Goal: Transaction & Acquisition: Purchase product/service

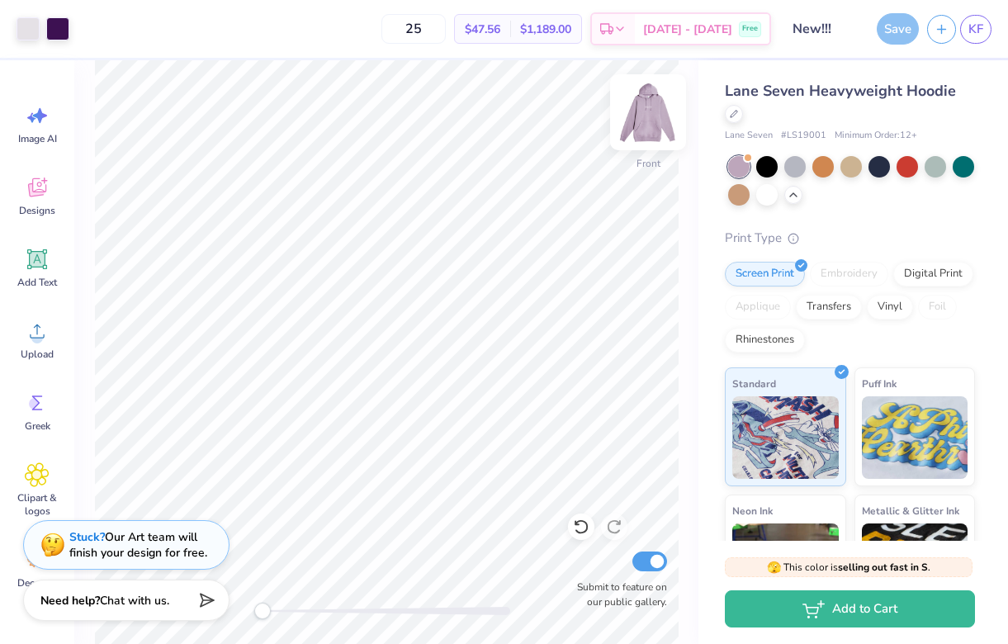
click at [652, 105] on img at bounding box center [648, 112] width 66 height 66
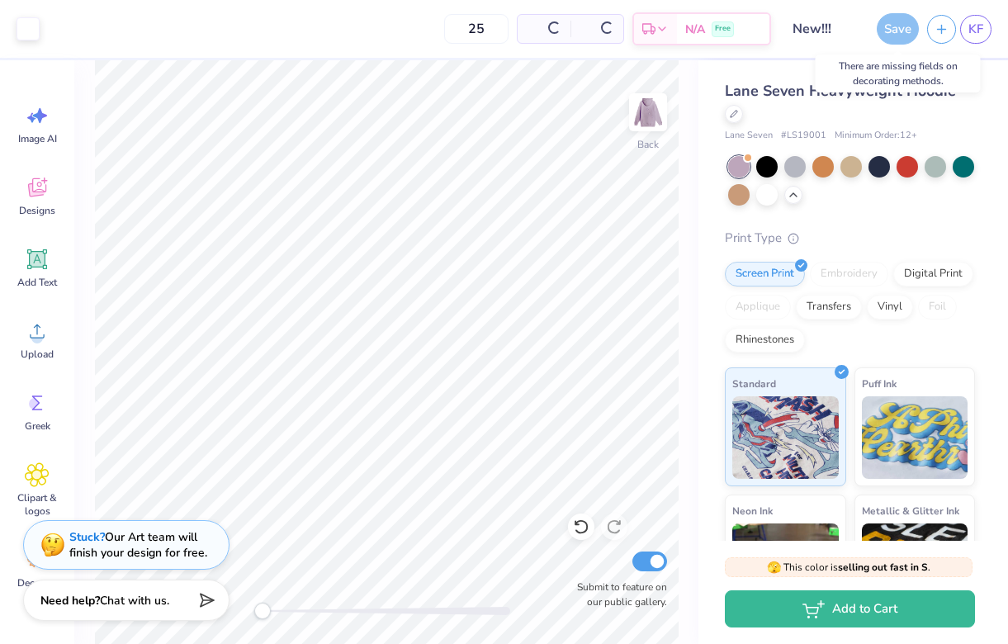
click at [910, 25] on div "Save" at bounding box center [898, 28] width 42 height 31
click at [904, 26] on div "Save" at bounding box center [898, 28] width 42 height 31
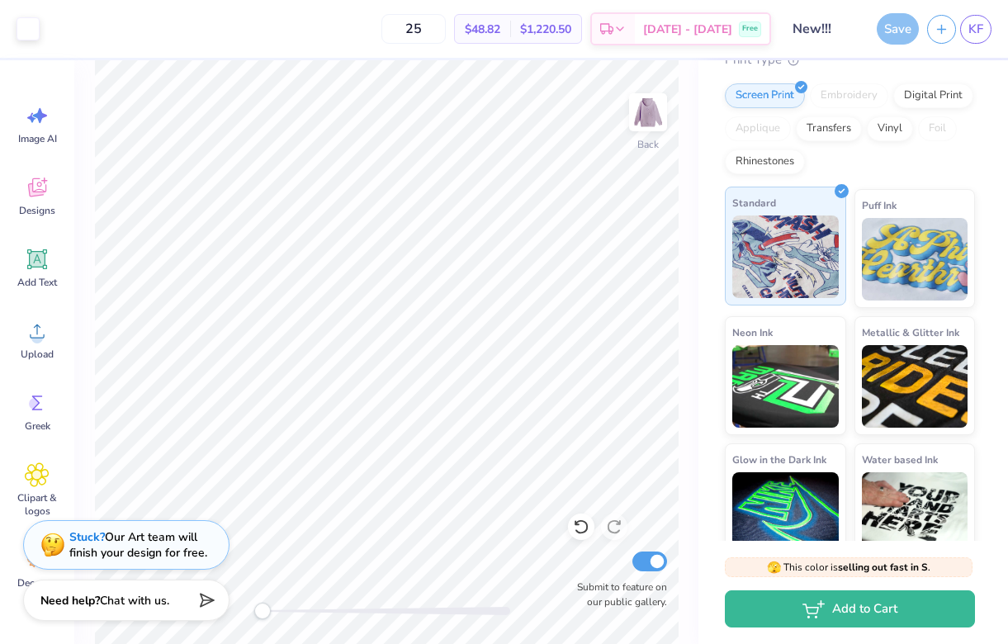
scroll to position [200, 0]
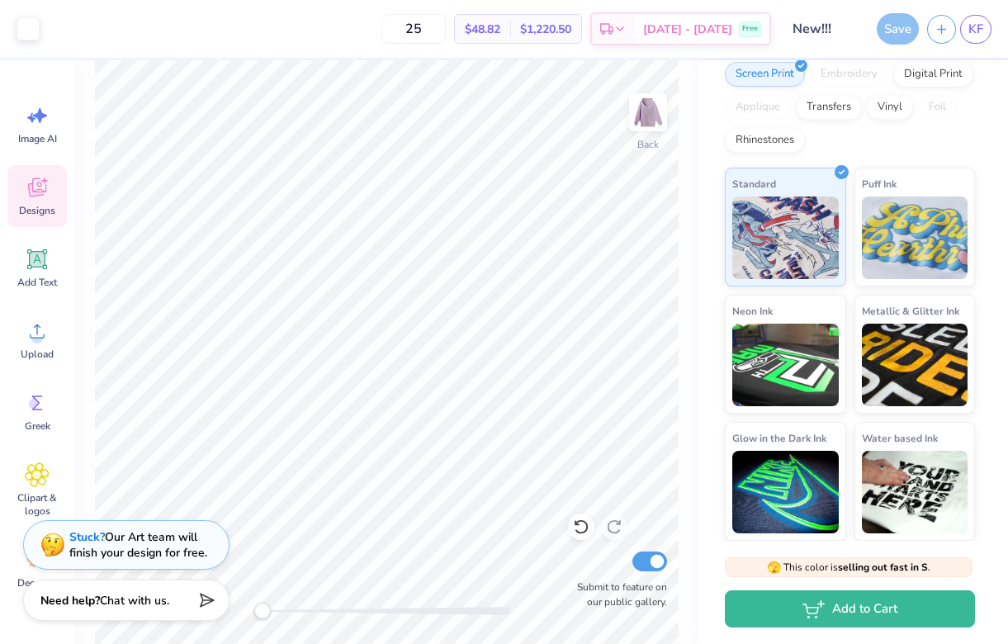
click at [51, 197] on div "Designs" at bounding box center [36, 196] width 59 height 62
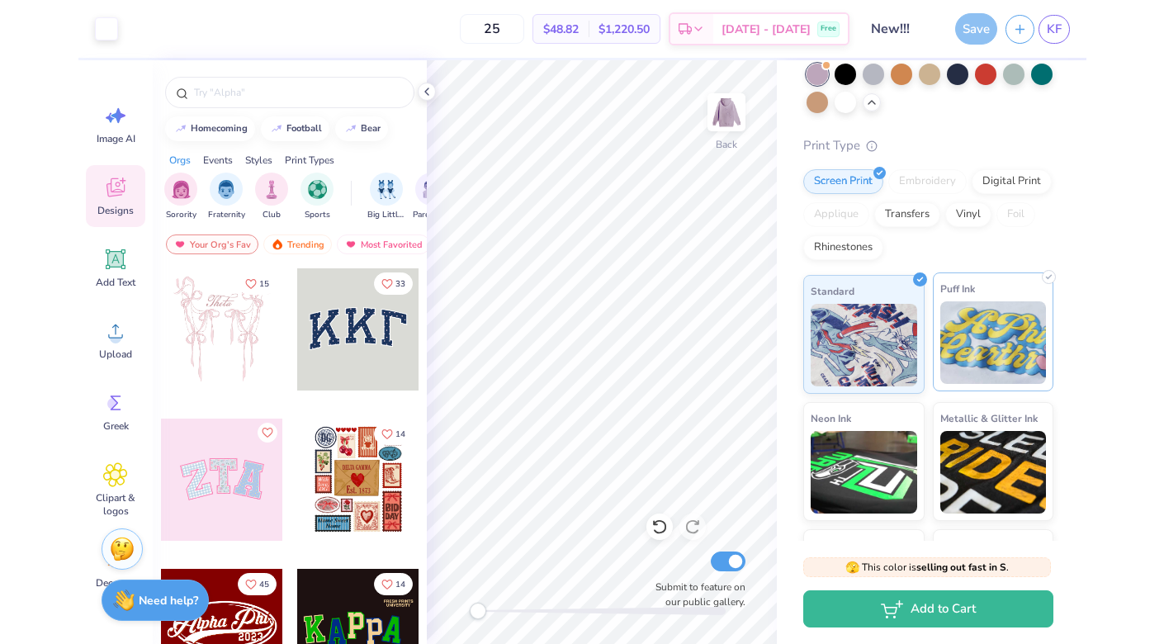
scroll to position [0, 0]
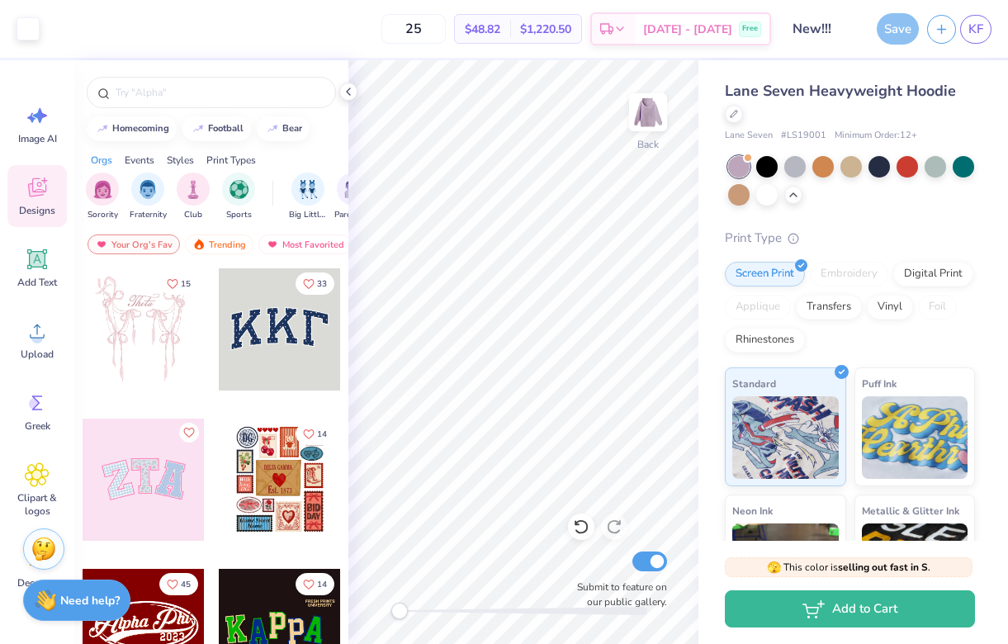
click at [901, 34] on div "Save" at bounding box center [898, 28] width 42 height 31
click at [350, 97] on icon at bounding box center [348, 91] width 13 height 13
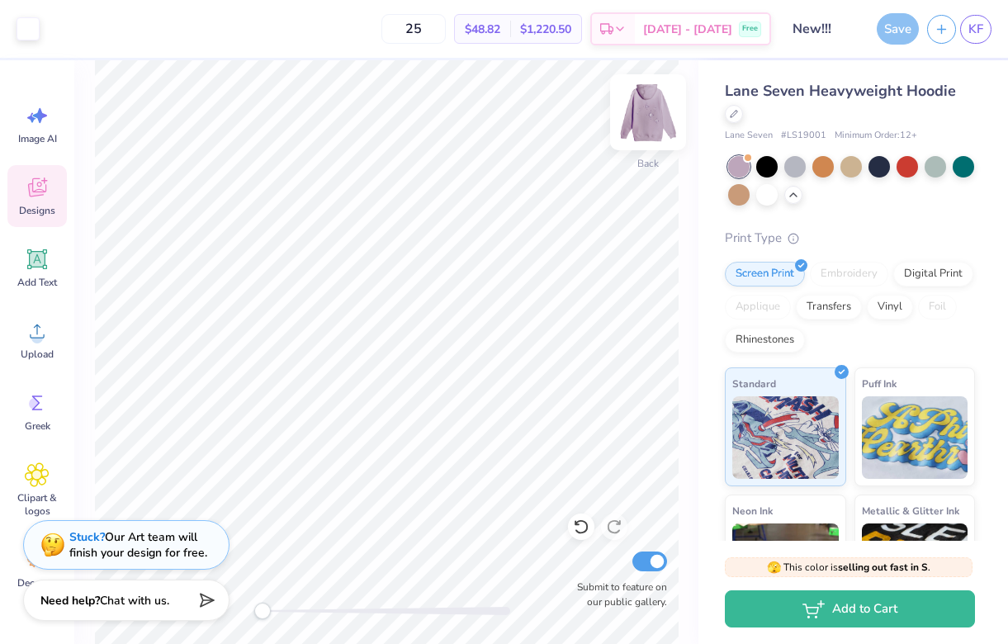
click at [652, 116] on img at bounding box center [648, 112] width 66 height 66
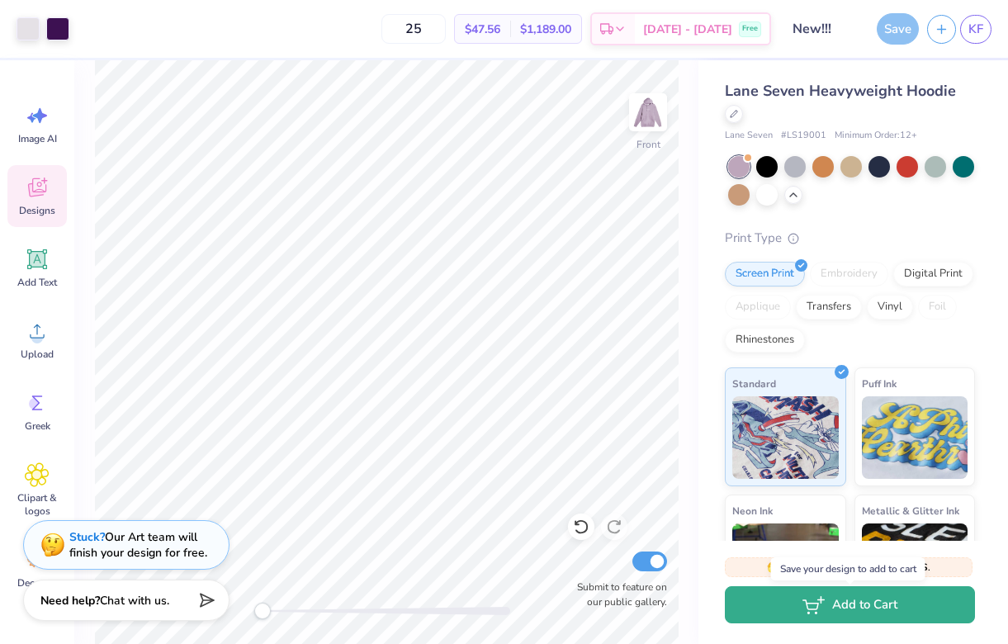
click at [786, 609] on button "Add to Cart" at bounding box center [850, 604] width 250 height 37
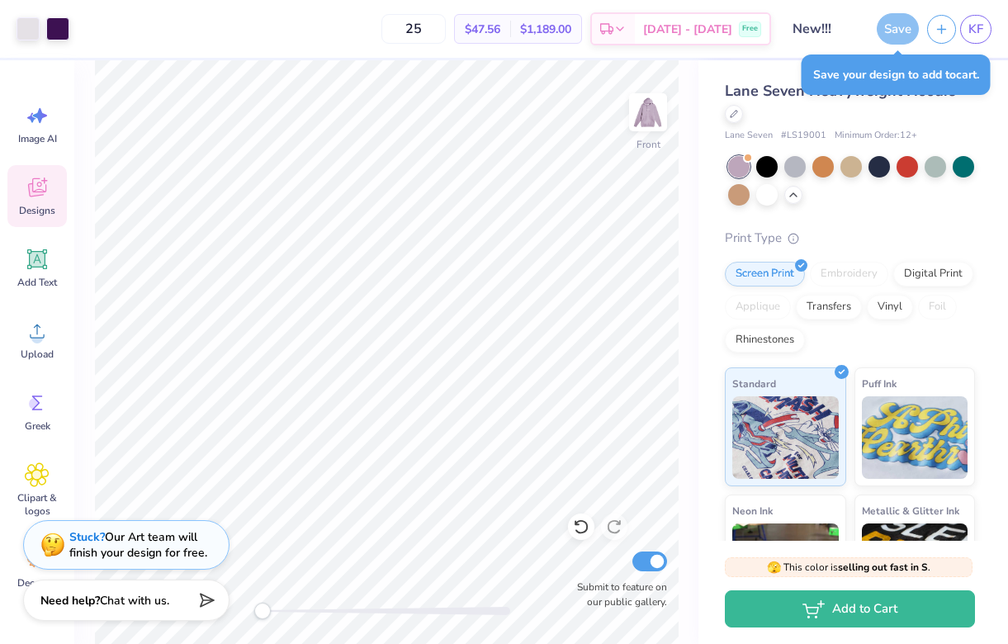
click at [896, 36] on div "Save" at bounding box center [898, 28] width 42 height 31
click at [822, 33] on input "New!!!" at bounding box center [820, 28] width 81 height 33
click at [938, 28] on icon "button" at bounding box center [942, 27] width 14 height 14
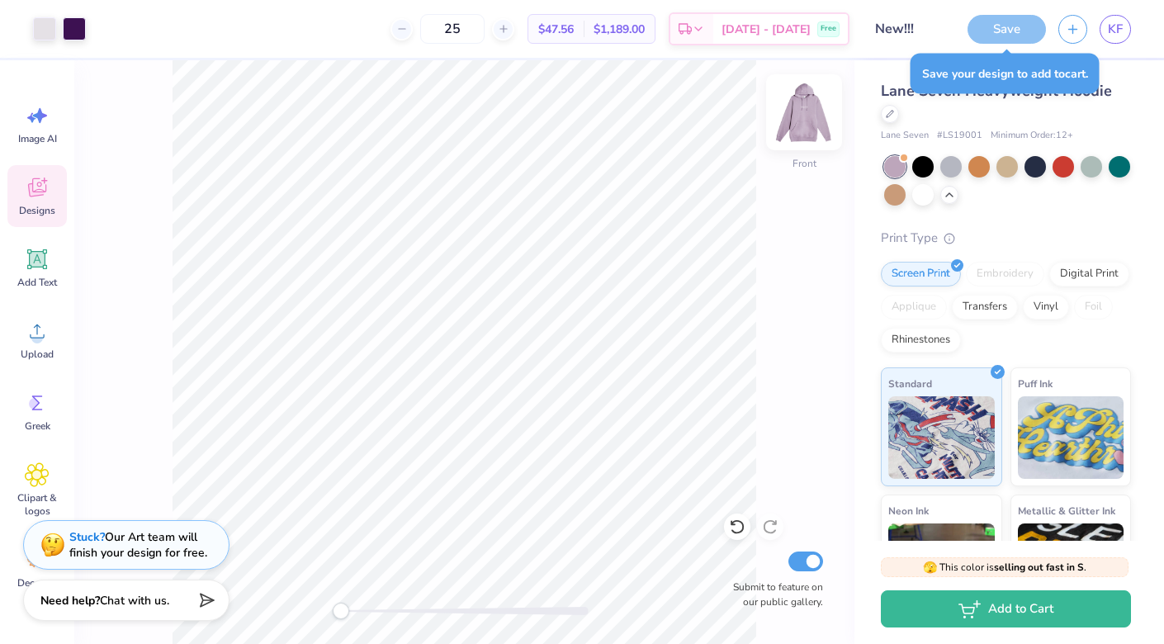
click at [818, 113] on img at bounding box center [804, 112] width 66 height 66
click at [21, 562] on div "Decorate" at bounding box center [36, 569] width 59 height 62
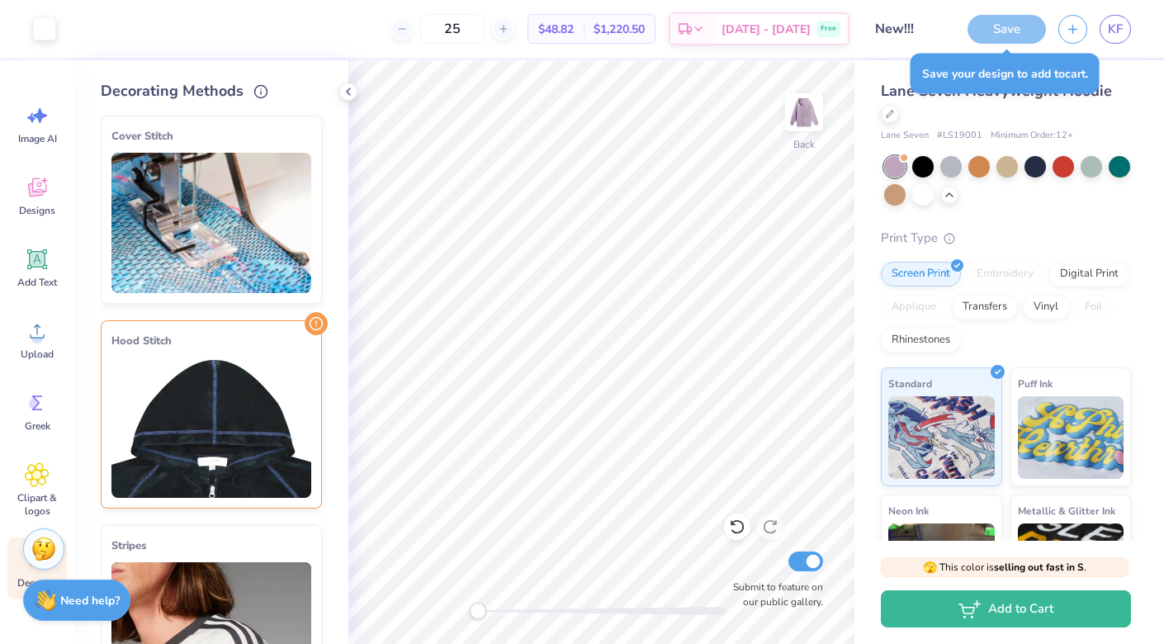
click at [230, 405] on img at bounding box center [211, 428] width 200 height 140
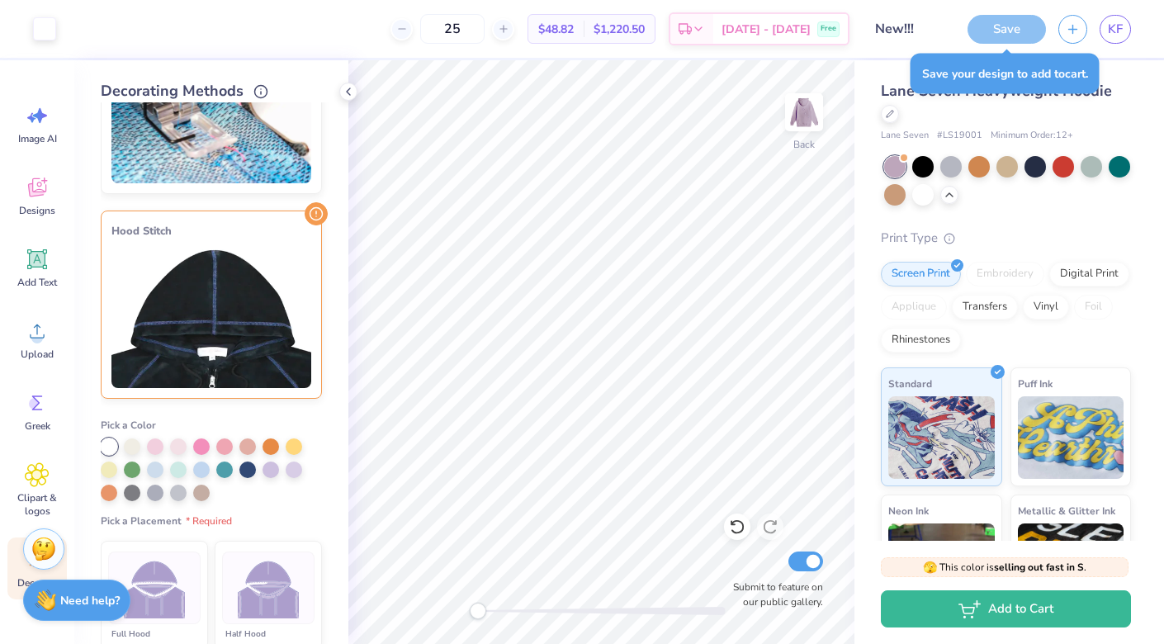
scroll to position [131, 0]
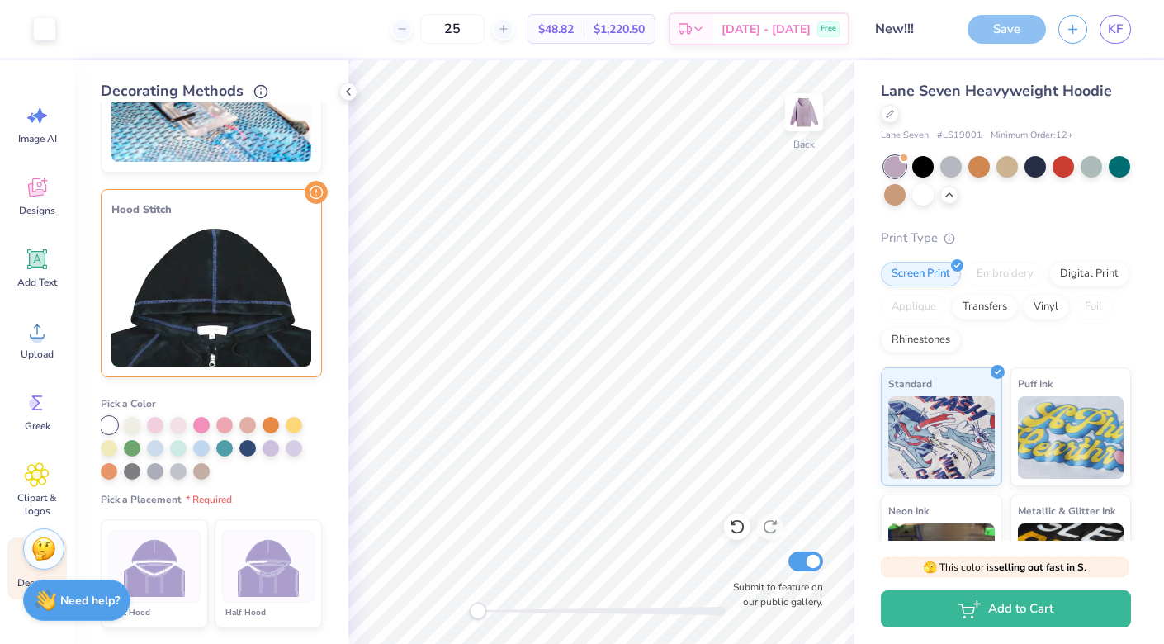
click at [111, 423] on div at bounding box center [109, 425] width 17 height 17
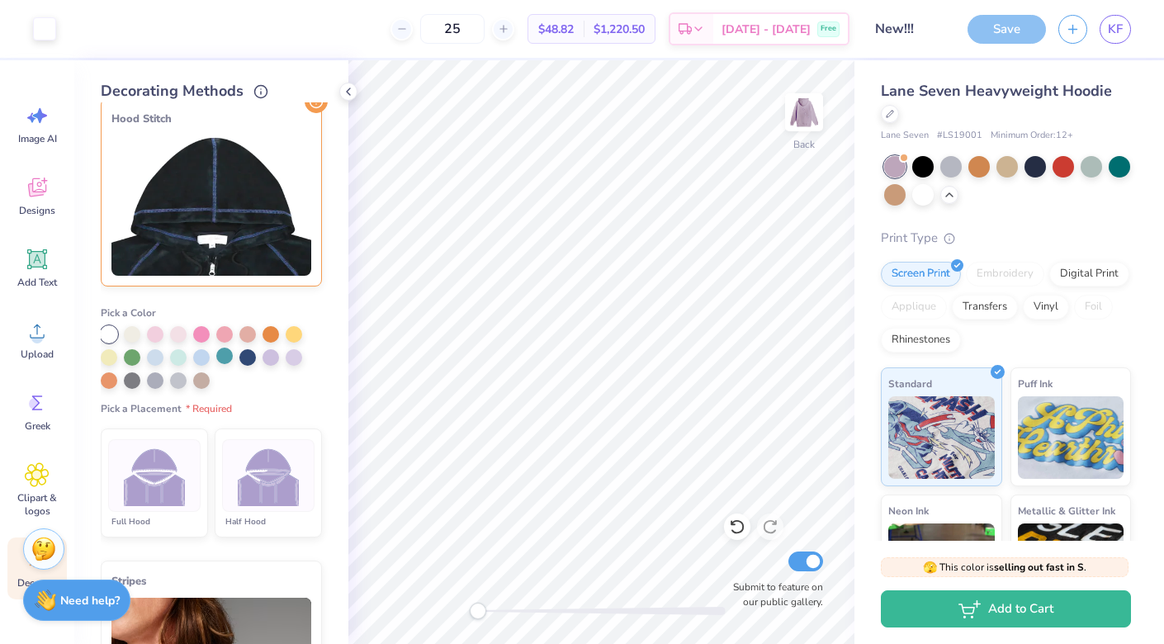
scroll to position [230, 0]
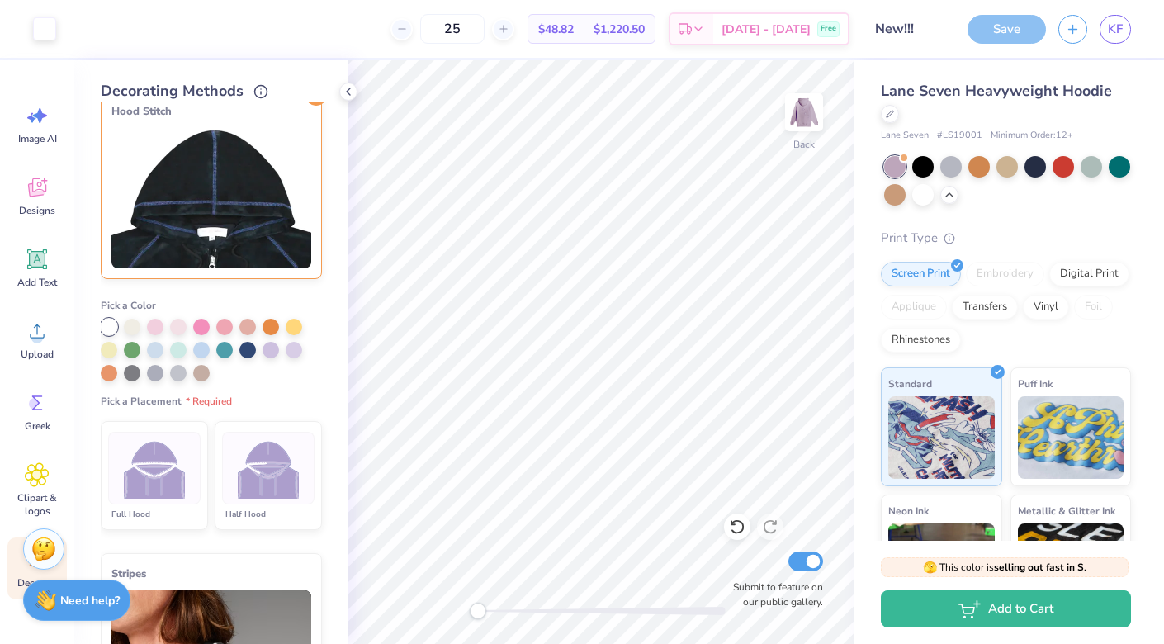
click at [239, 463] on img at bounding box center [269, 469] width 62 height 62
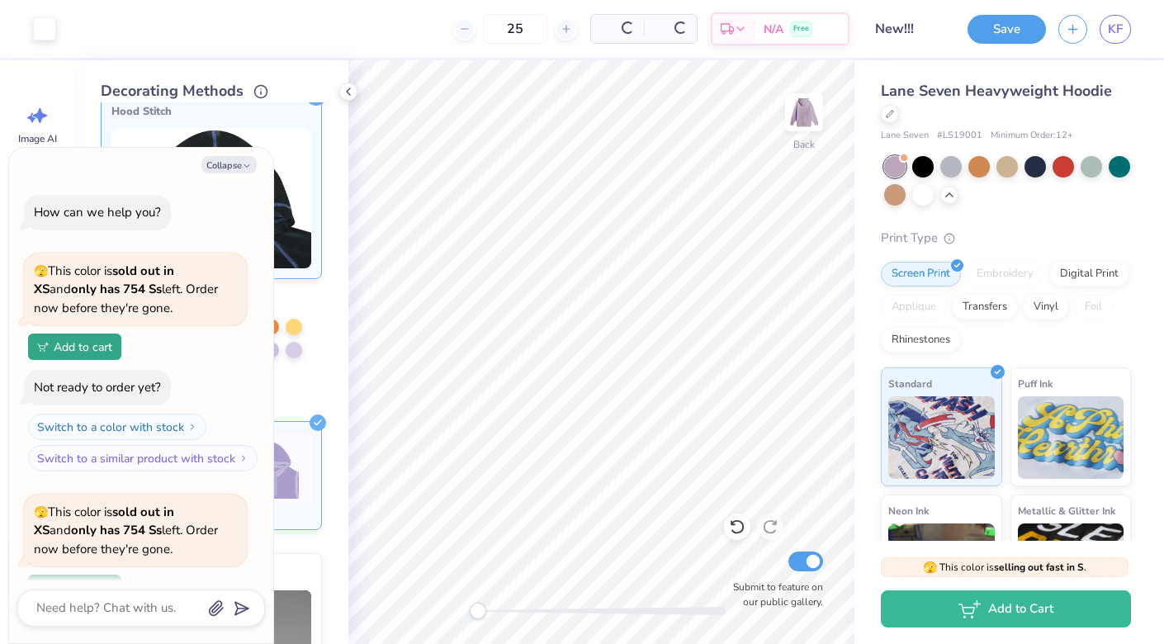
scroll to position [263, 0]
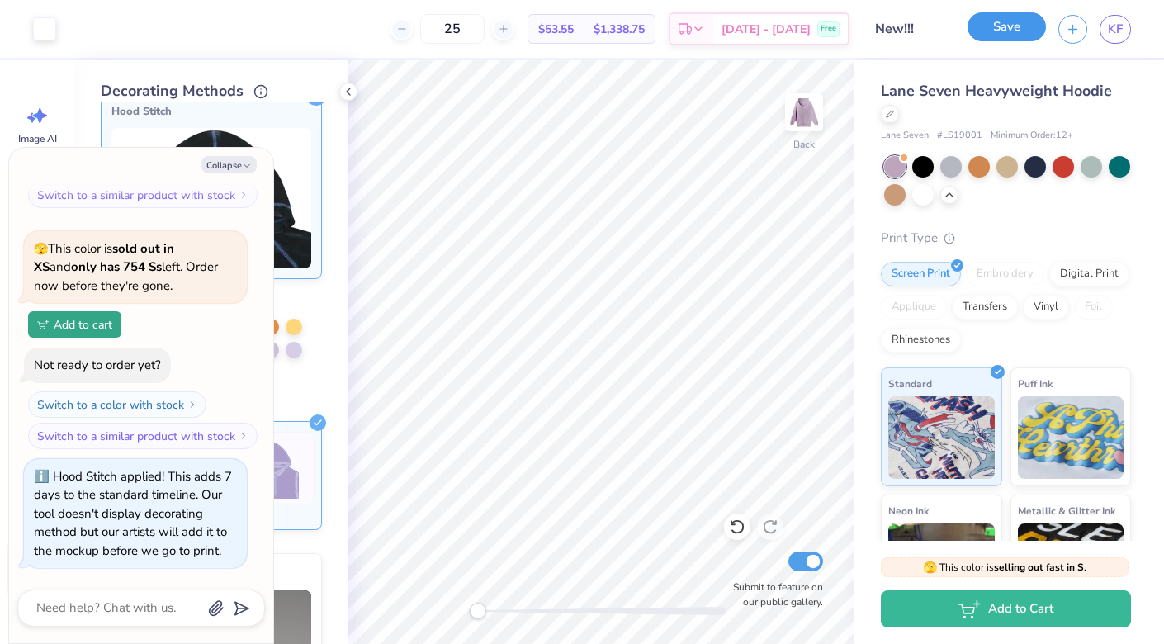
click at [1007, 24] on button "Save" at bounding box center [1007, 26] width 78 height 29
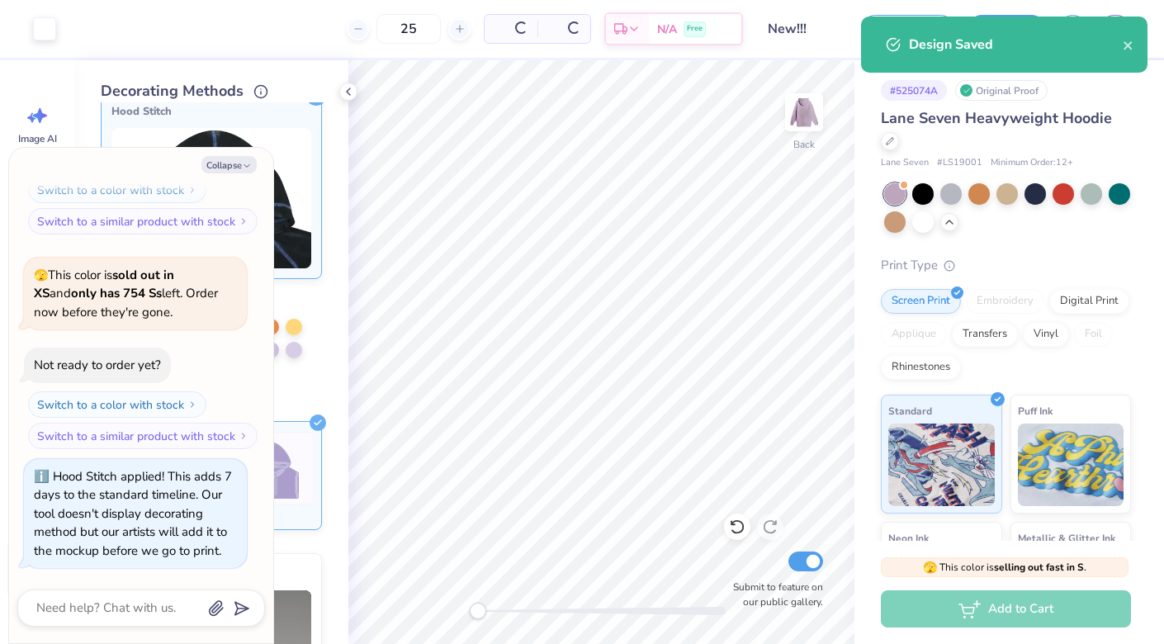
scroll to position [263, 0]
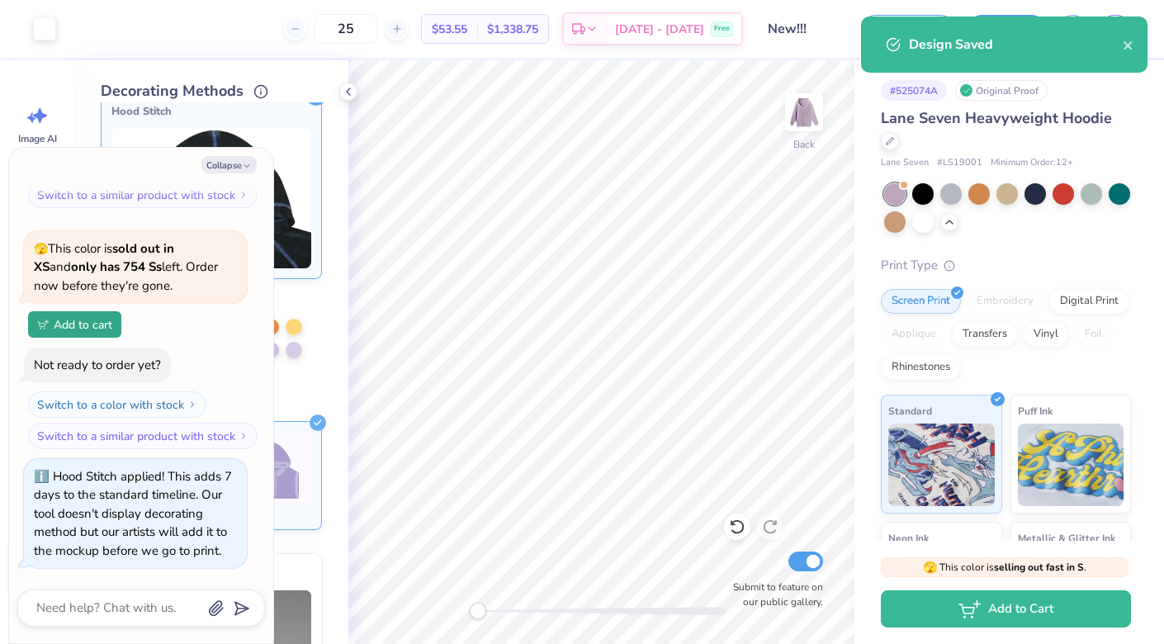
type textarea "x"
